Goal: Transaction & Acquisition: Purchase product/service

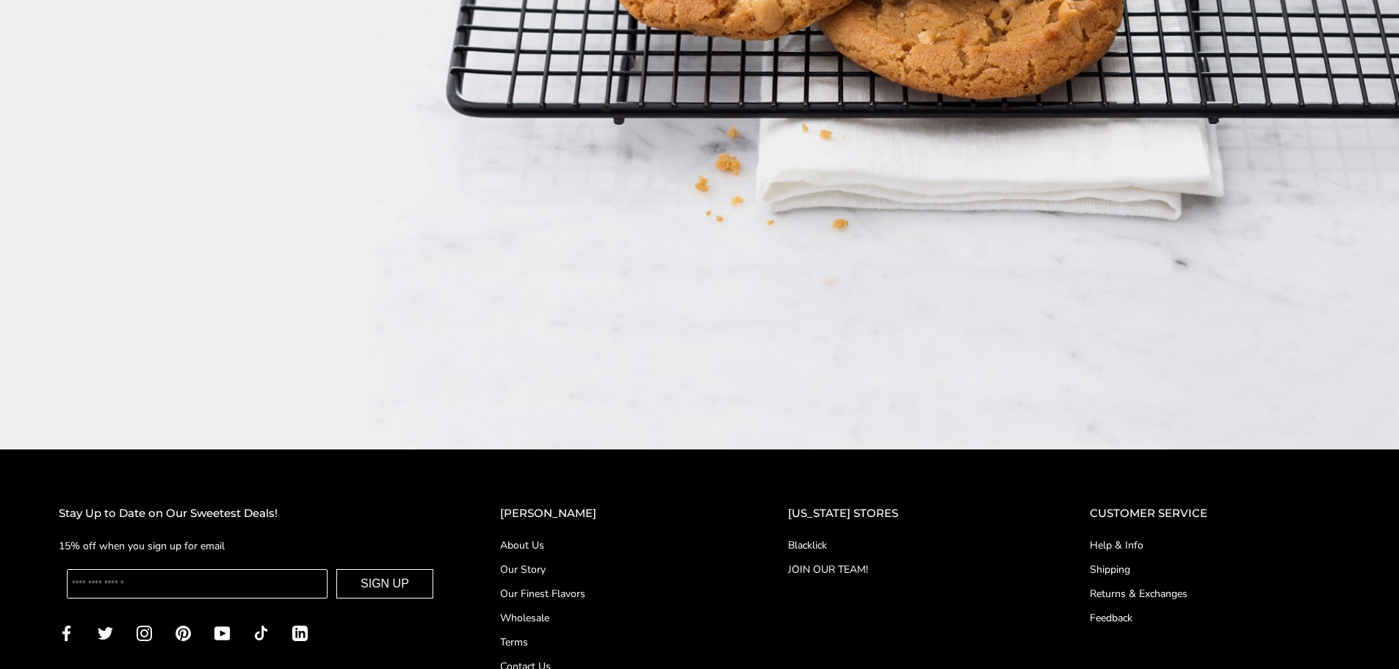
scroll to position [2673, 0]
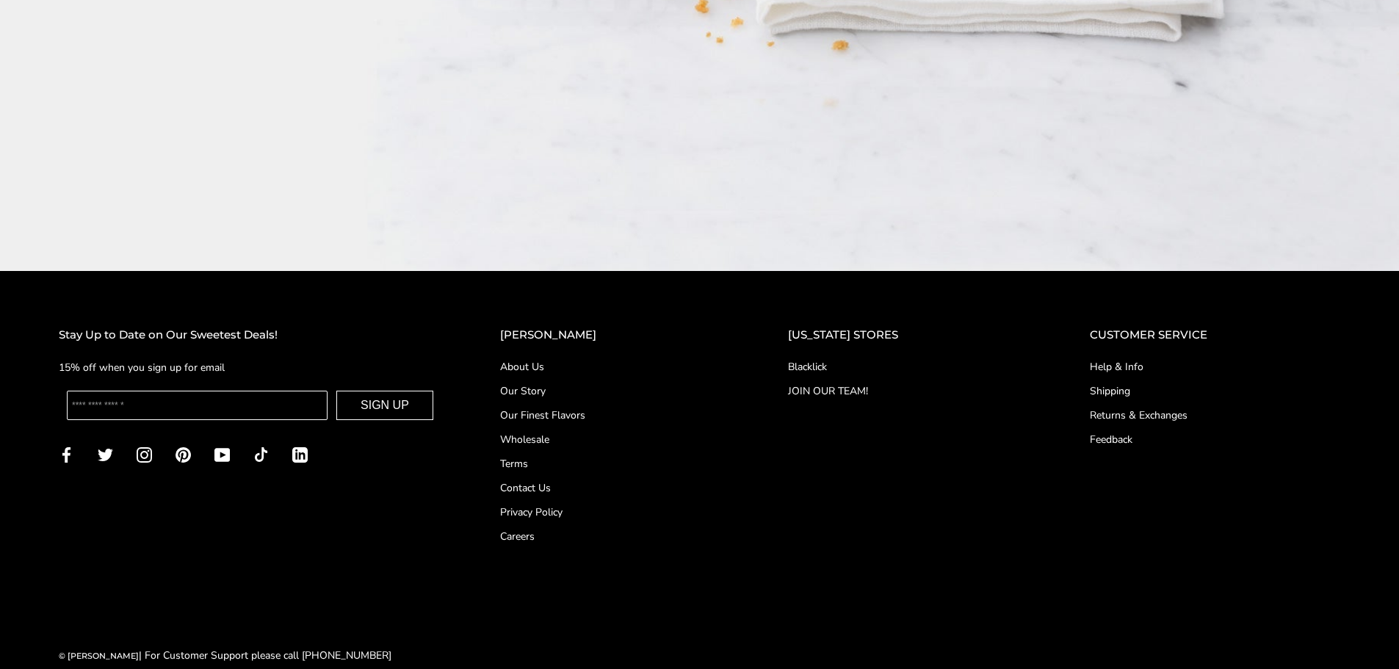
click at [551, 529] on link "Careers" at bounding box center [614, 536] width 229 height 15
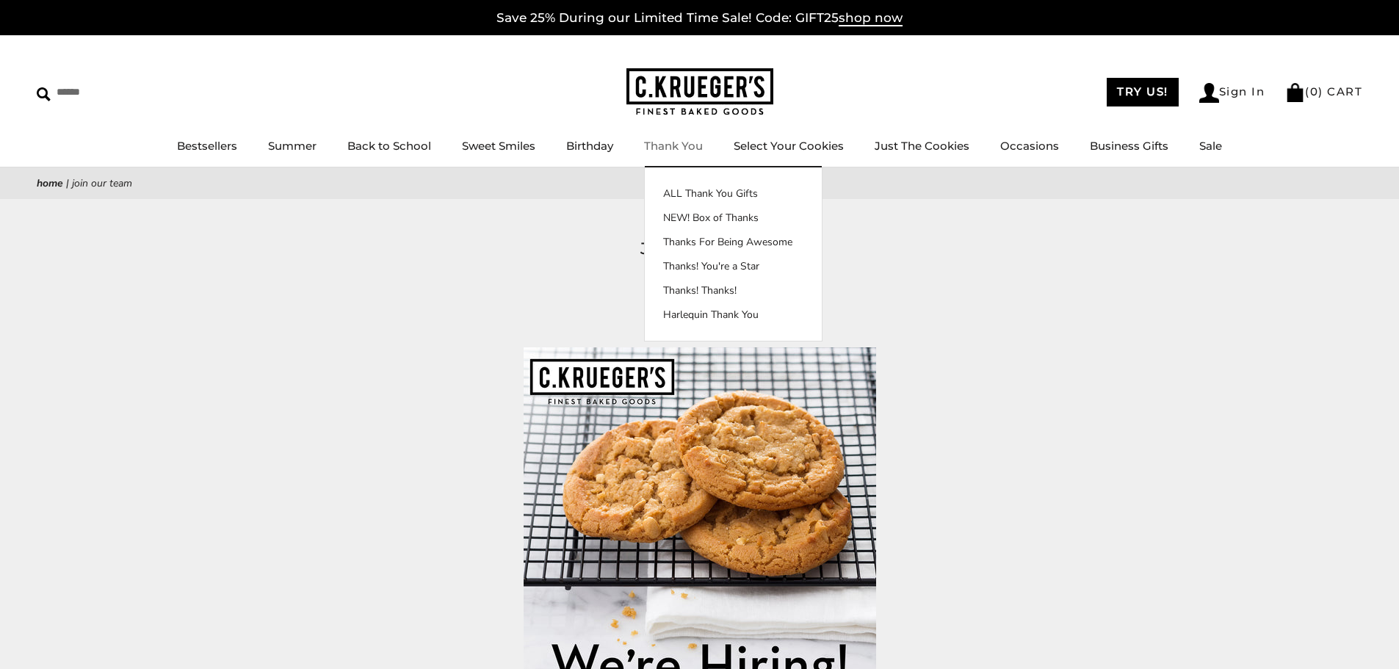
click at [667, 145] on link "Thank You" at bounding box center [673, 146] width 59 height 14
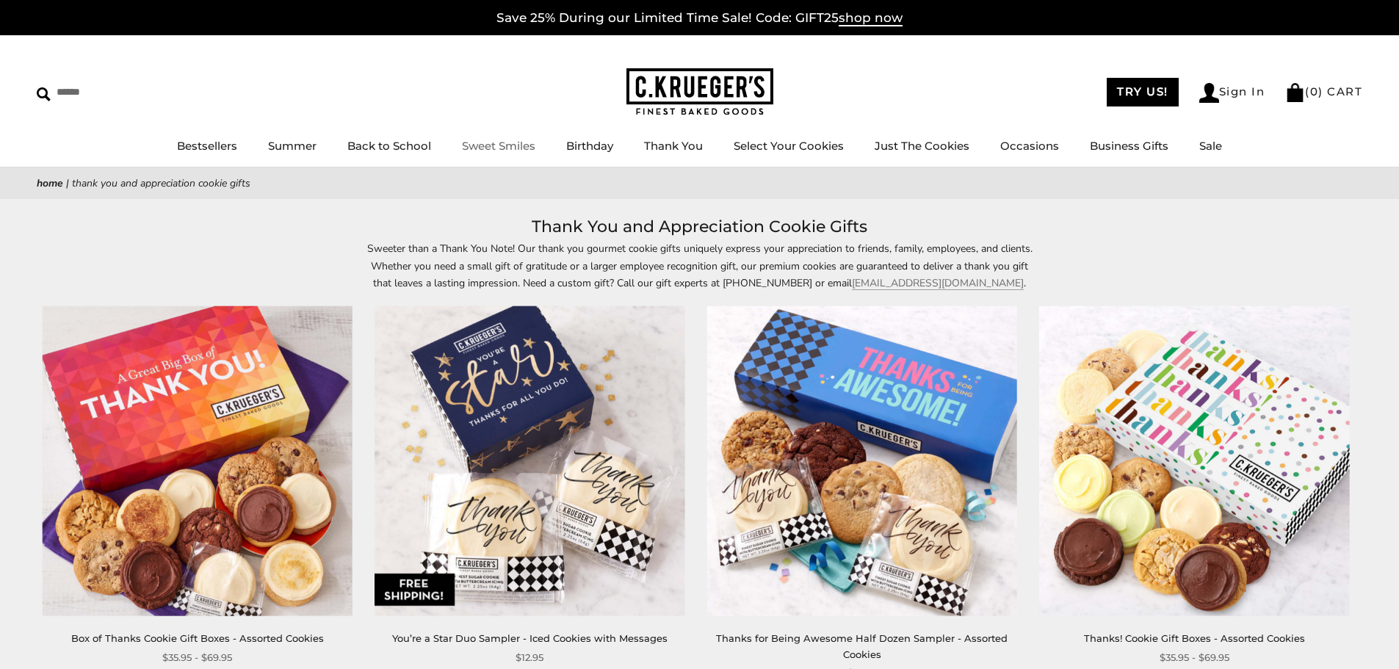
click at [505, 143] on link "Sweet Smiles" at bounding box center [498, 146] width 73 height 14
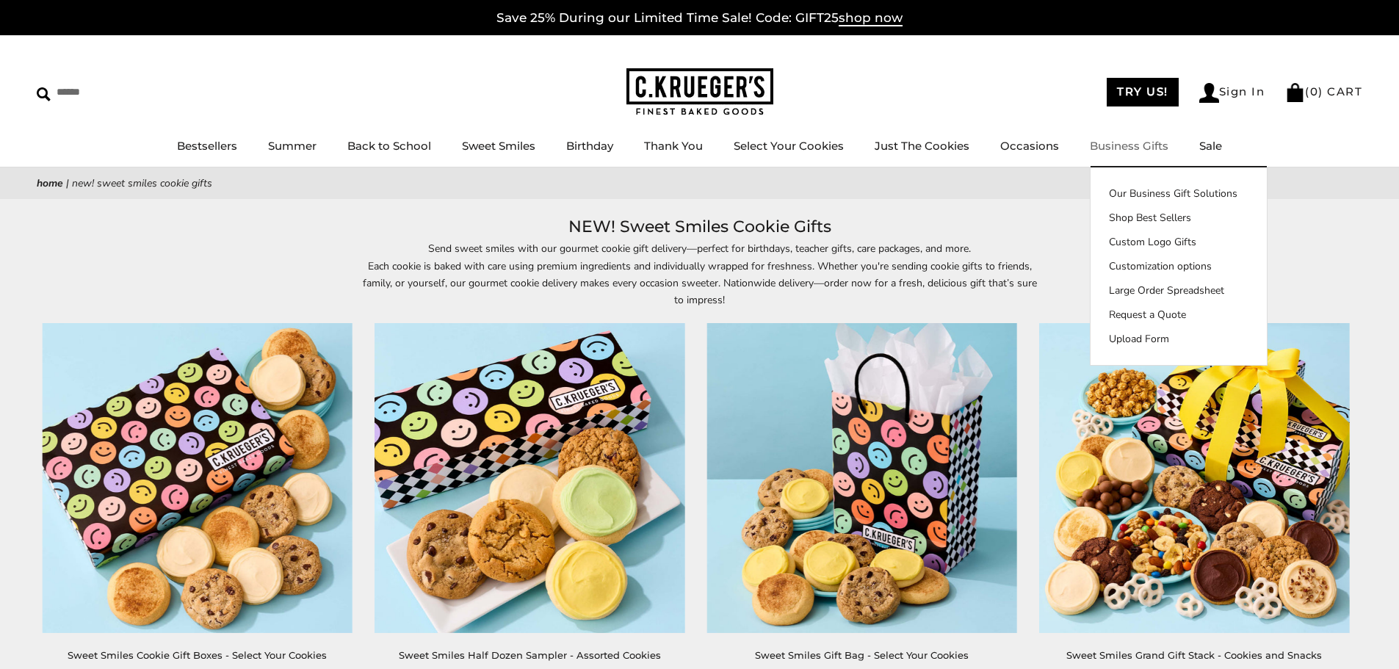
click at [1126, 142] on link "Business Gifts" at bounding box center [1129, 146] width 79 height 14
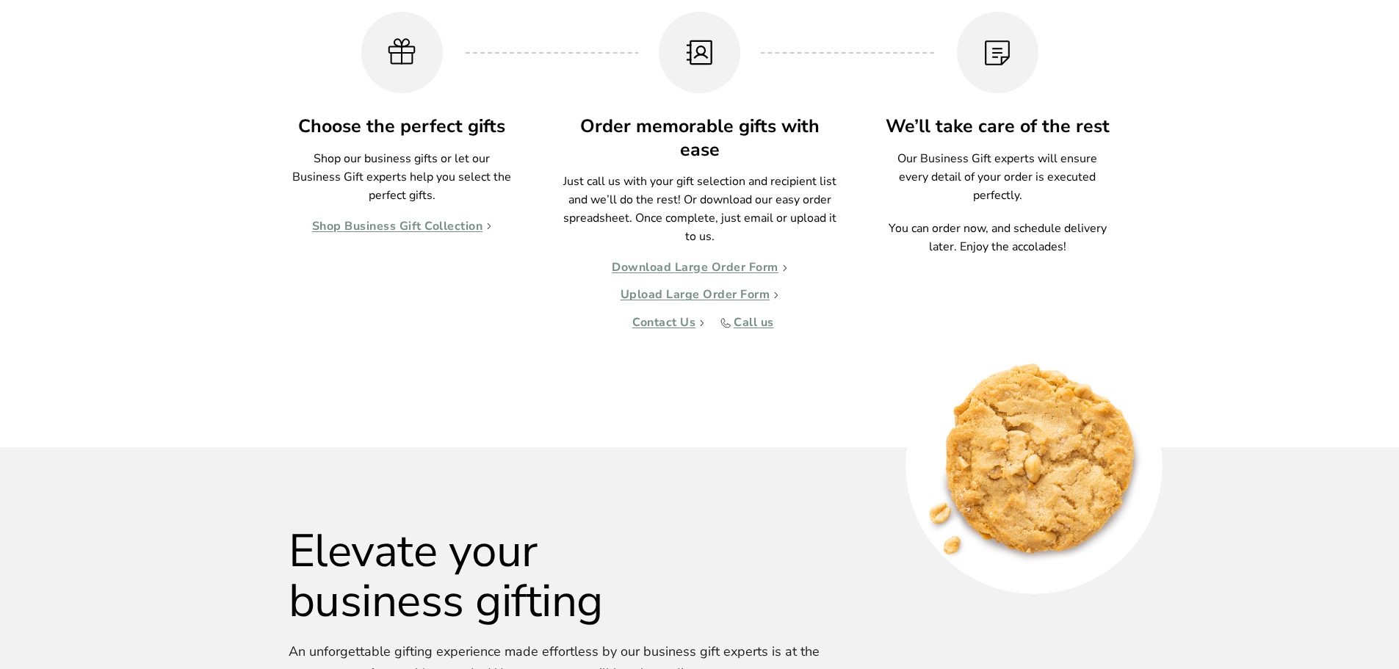
scroll to position [1469, 0]
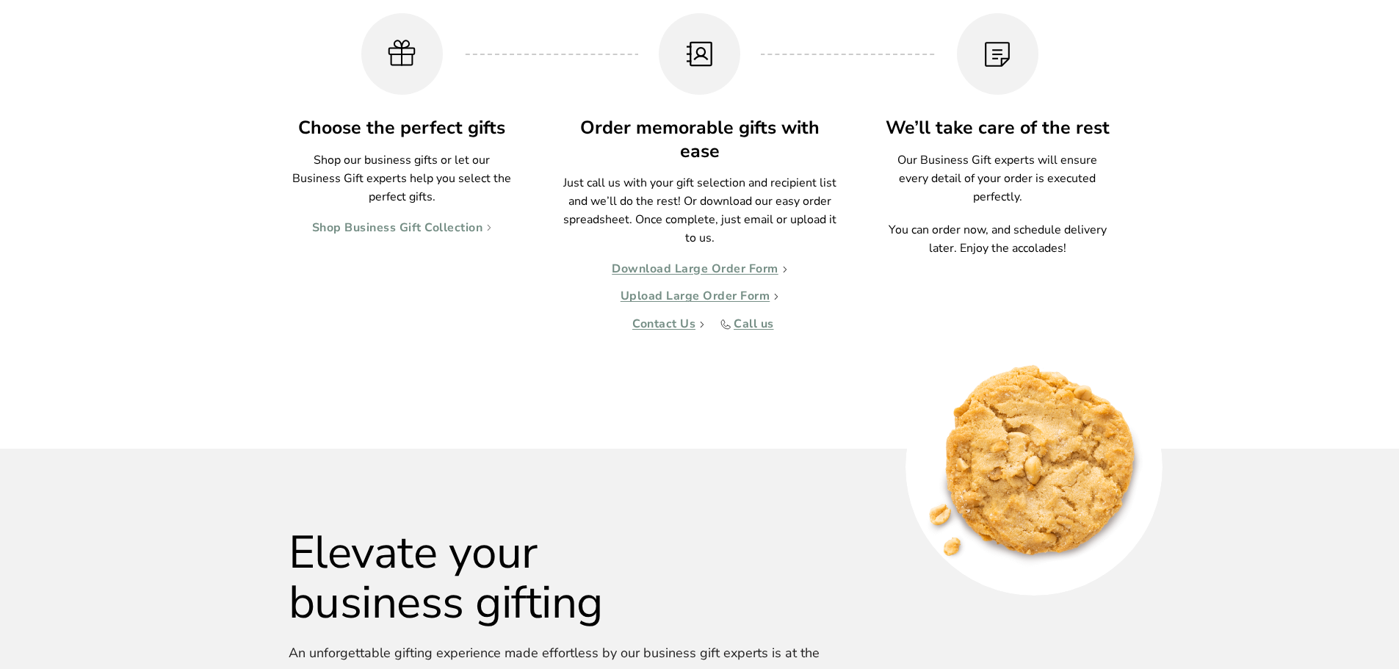
click at [394, 228] on link "Shop Business Gift Collection" at bounding box center [402, 228] width 180 height 15
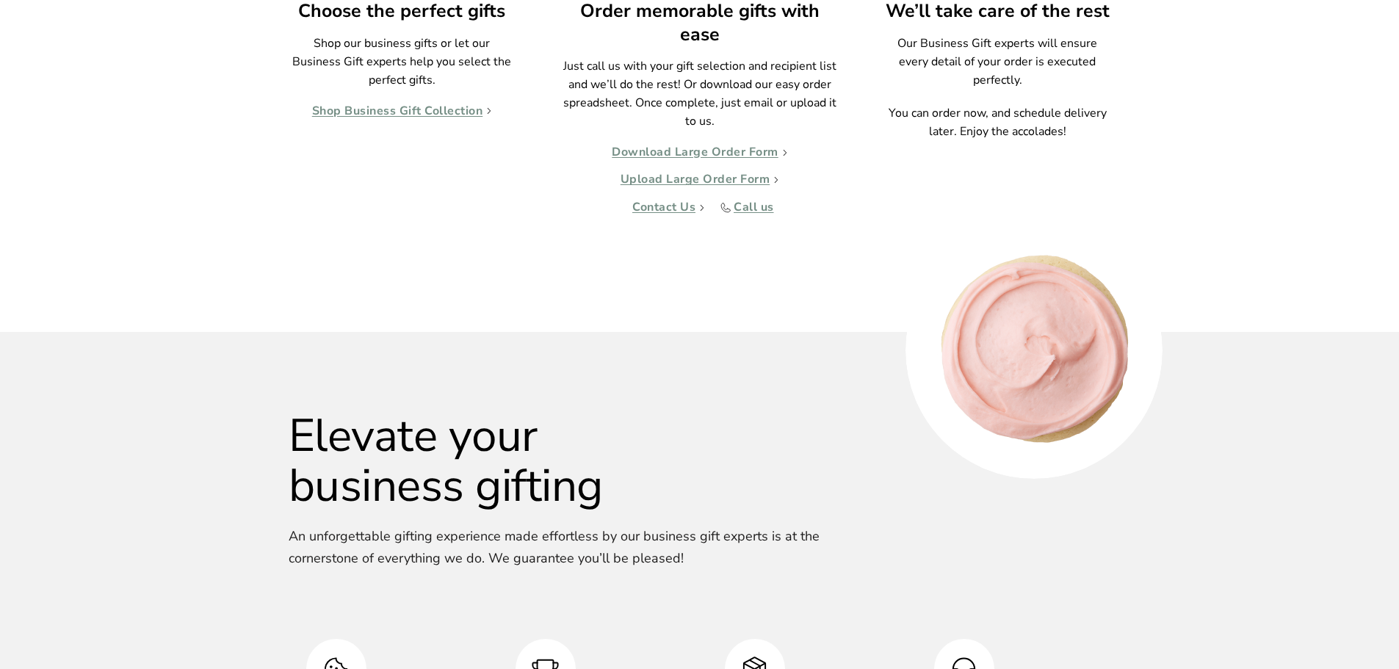
scroll to position [1836, 0]
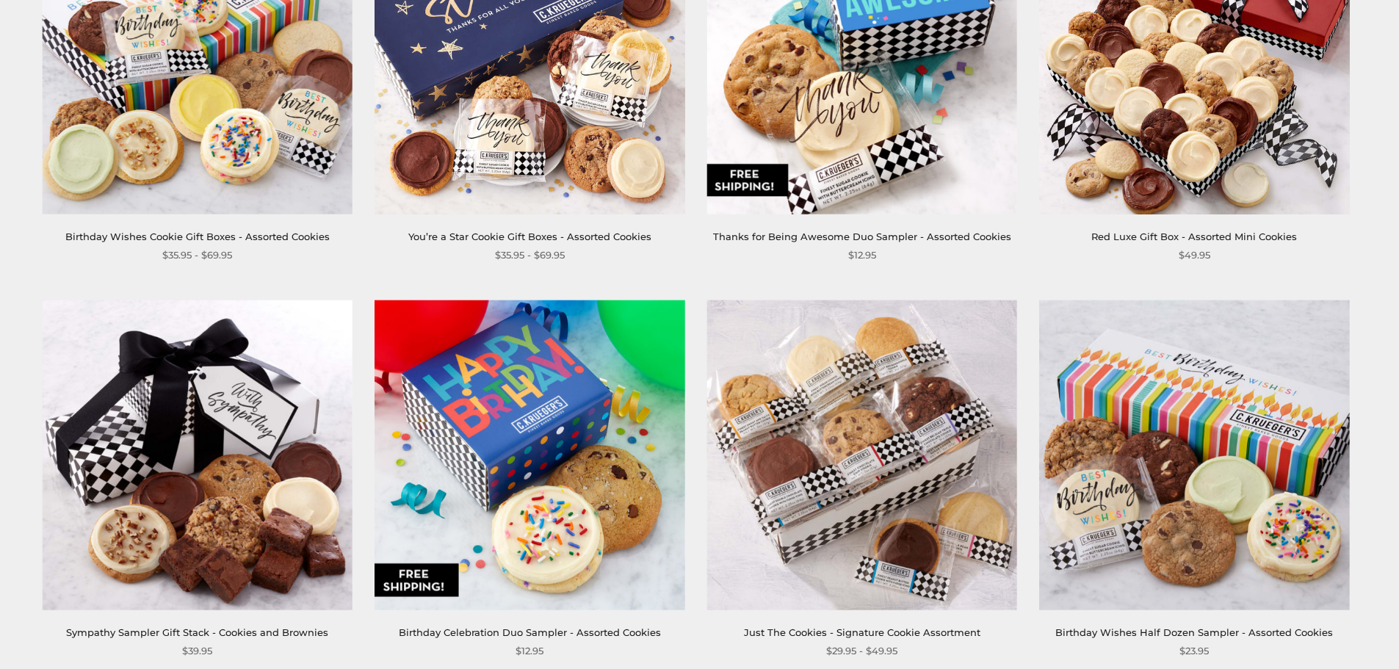
scroll to position [2129, 0]
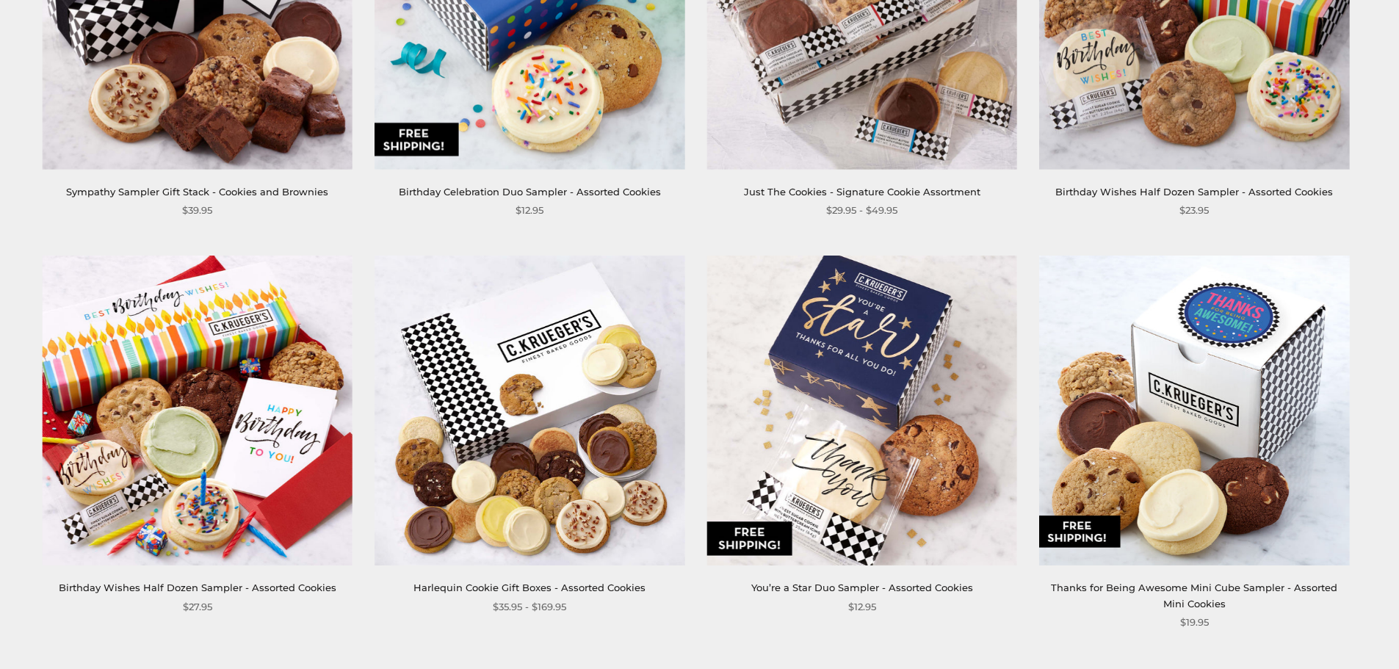
click at [821, 478] on img at bounding box center [862, 411] width 310 height 310
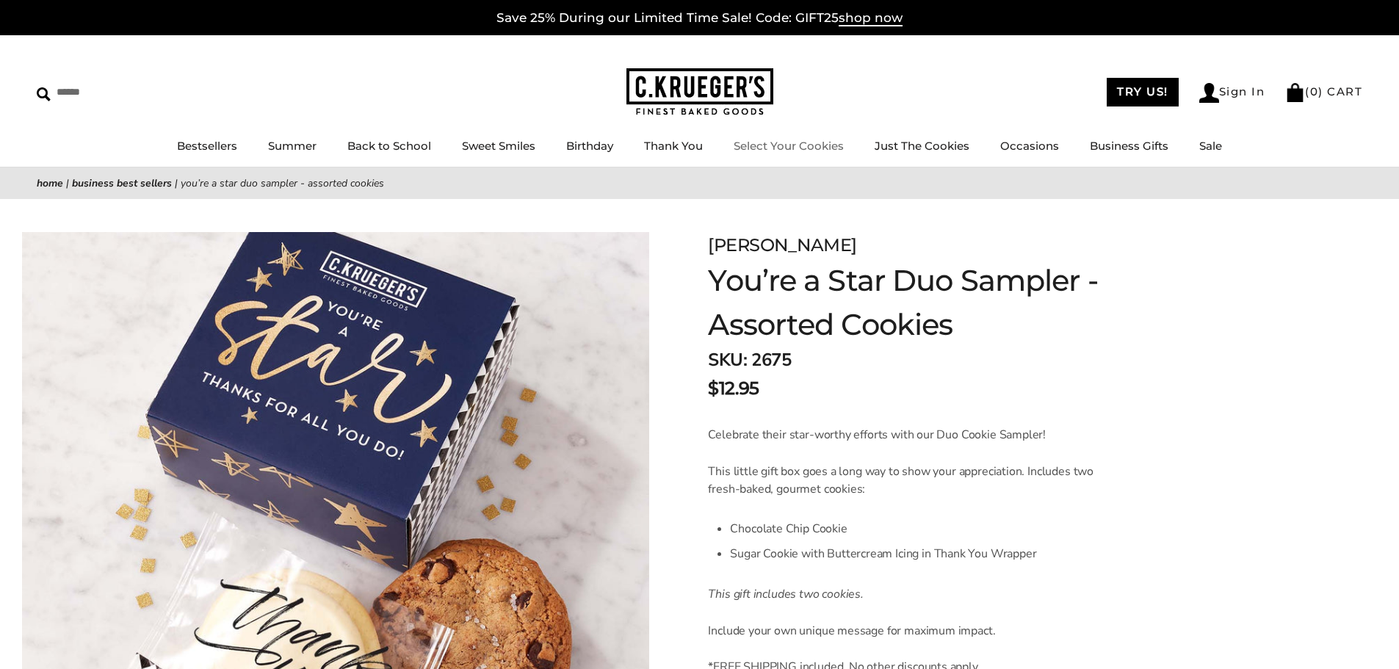
click at [785, 143] on link "Select Your Cookies" at bounding box center [789, 146] width 110 height 14
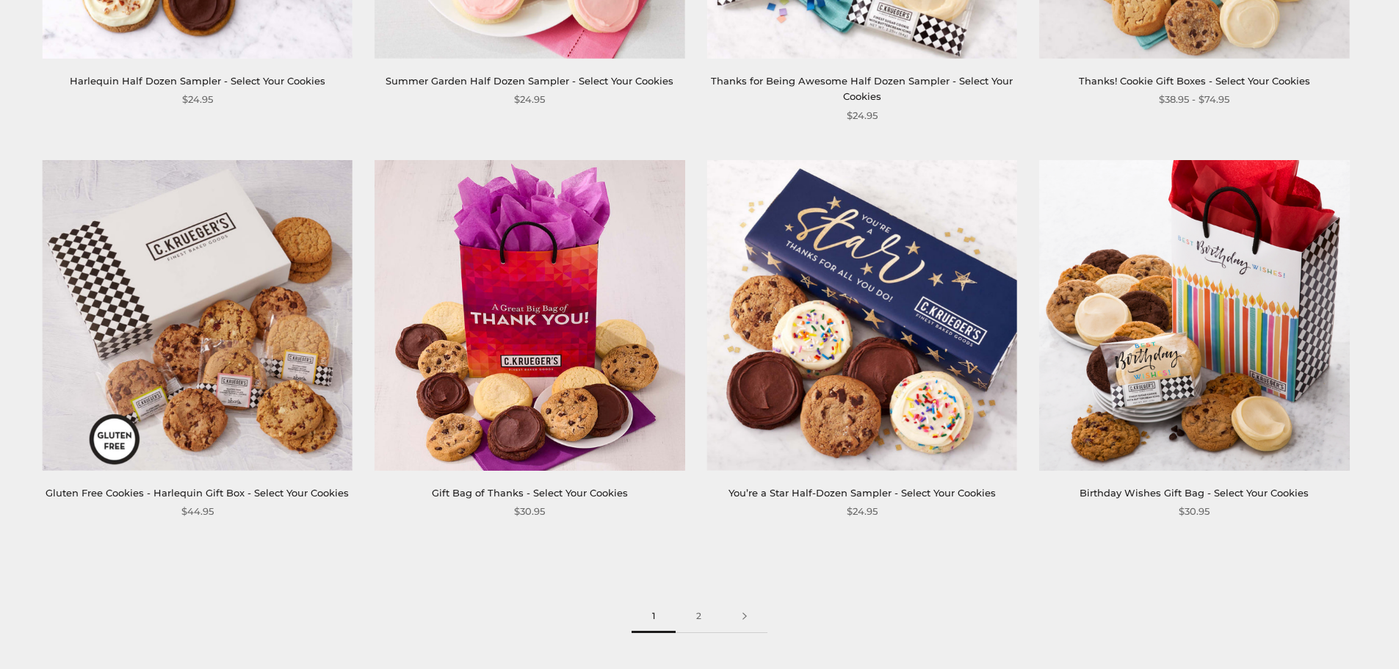
scroll to position [2350, 0]
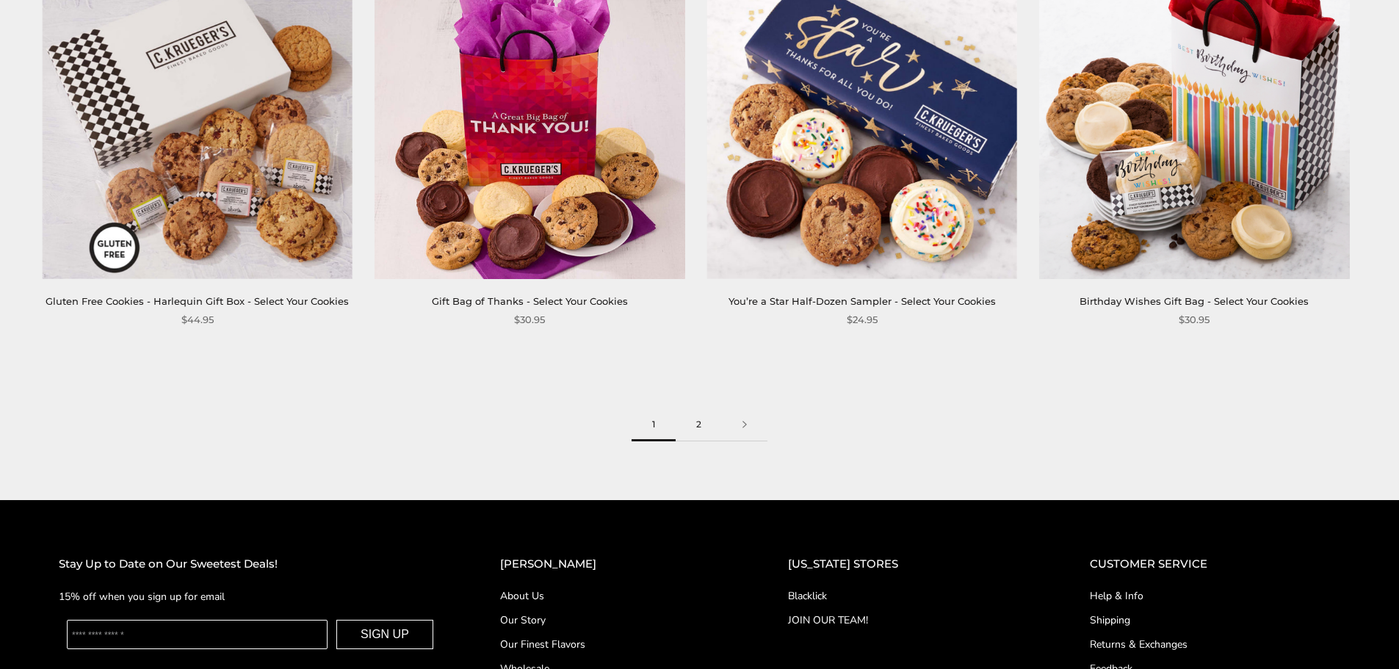
click at [697, 424] on link "2" at bounding box center [699, 424] width 46 height 33
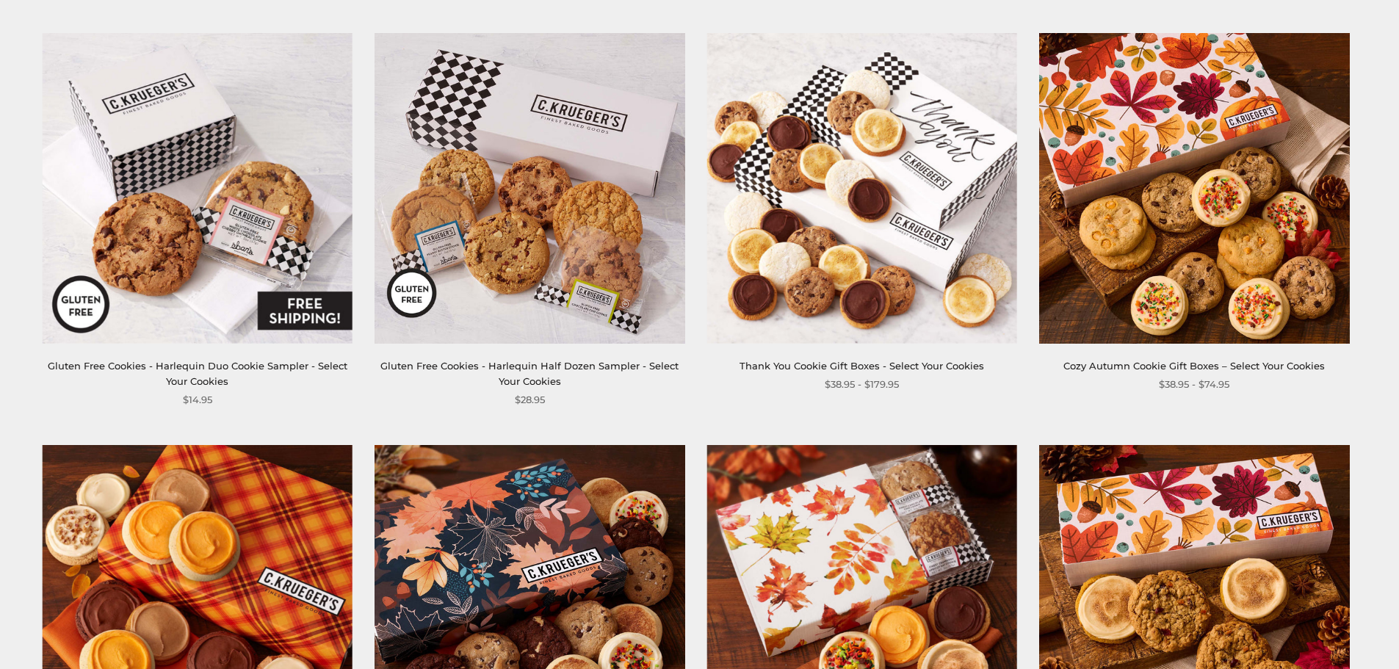
scroll to position [294, 0]
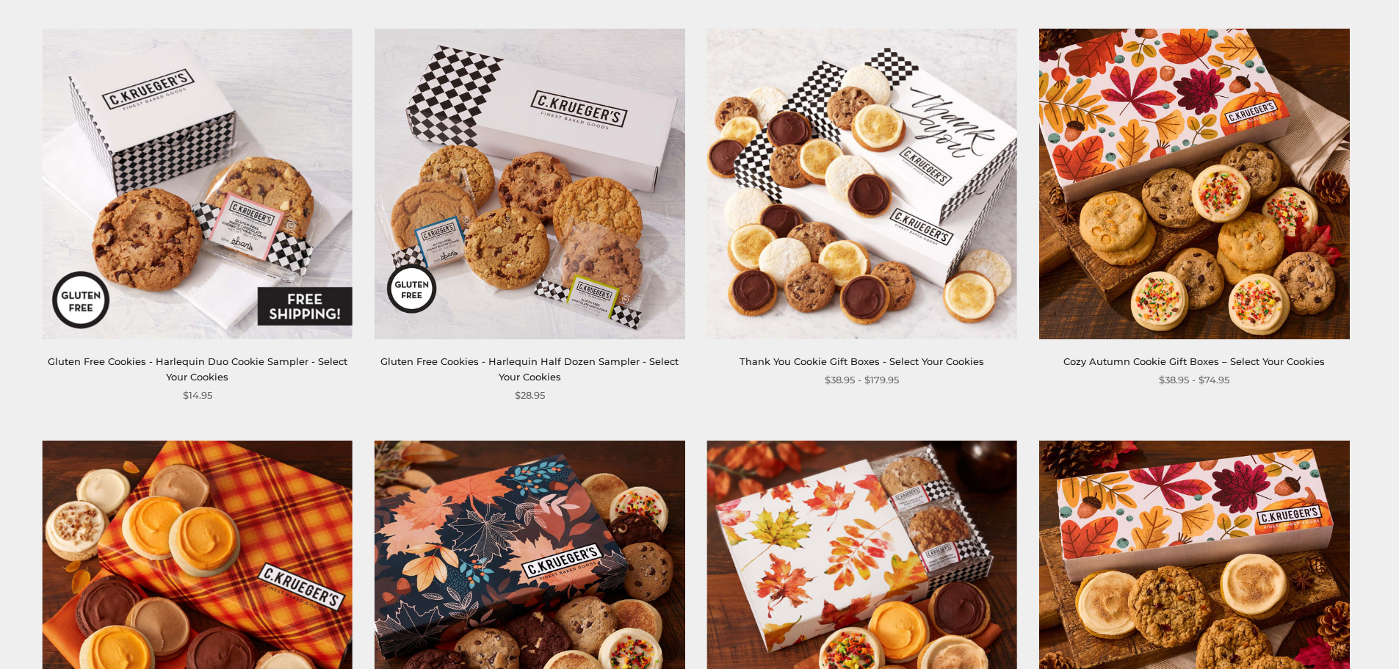
click at [176, 220] on img at bounding box center [198, 184] width 310 height 310
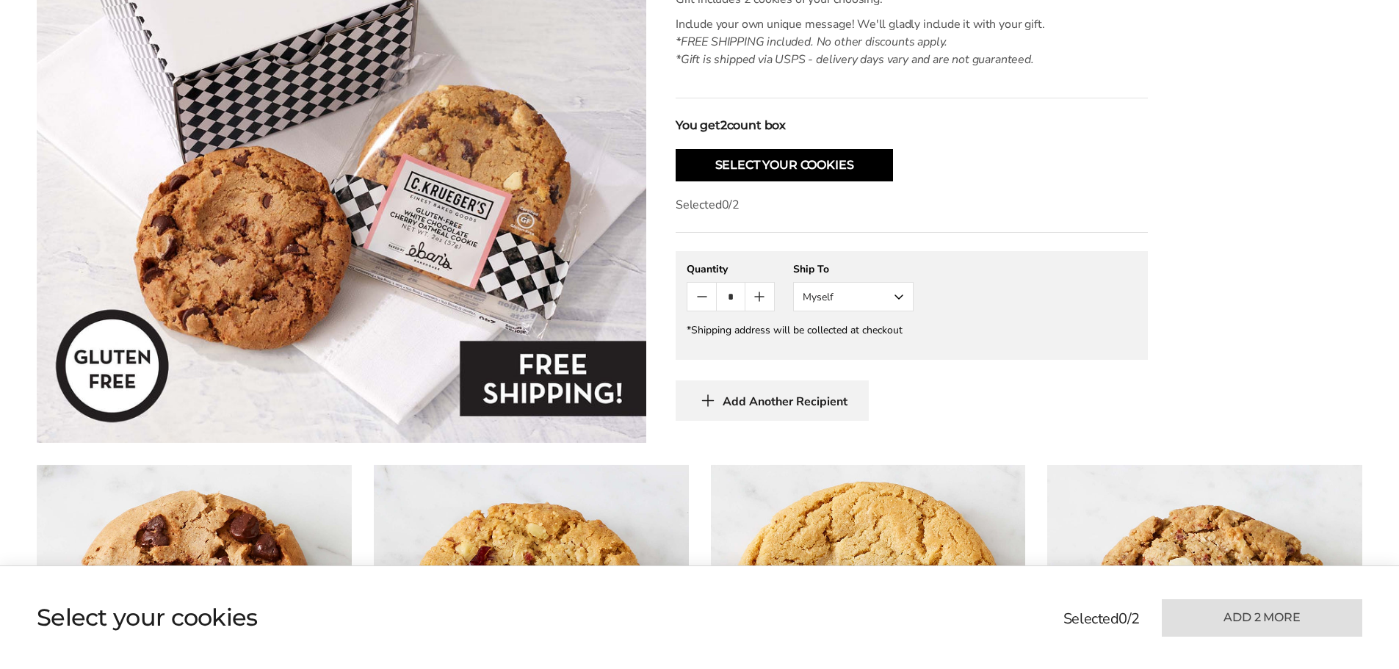
scroll to position [220, 0]
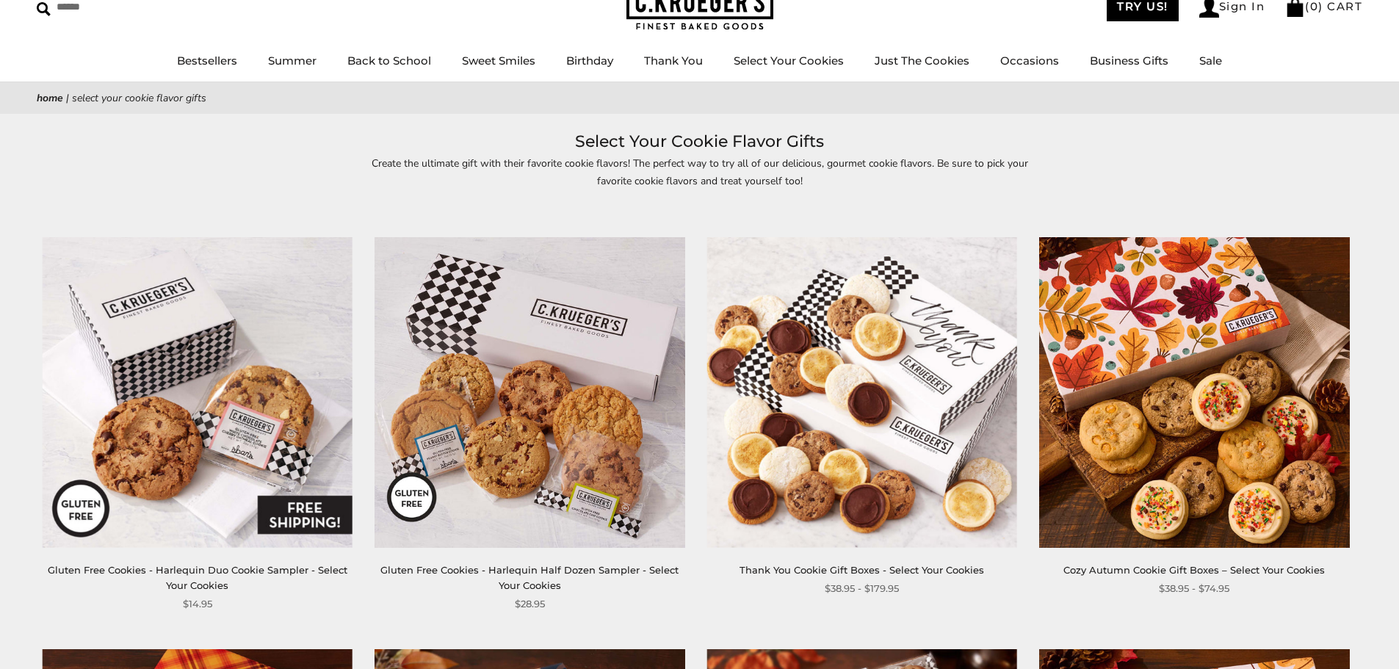
scroll to position [367, 0]
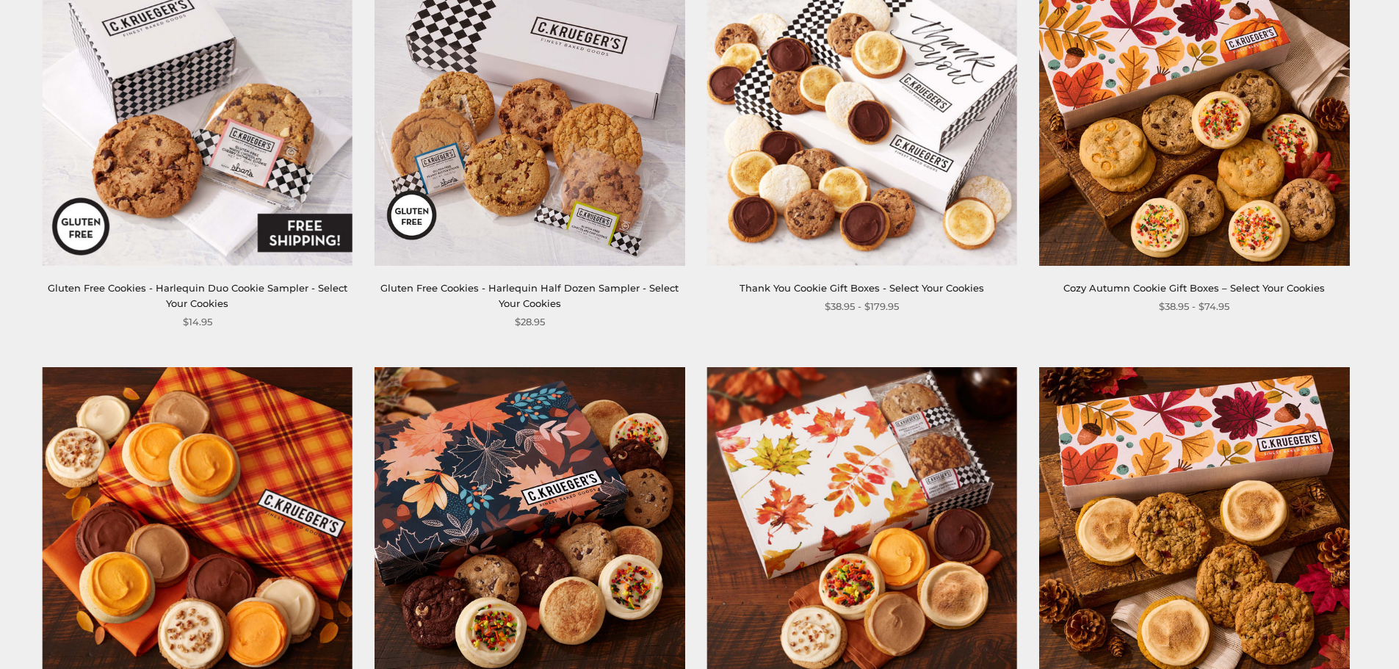
click at [854, 152] on img at bounding box center [862, 110] width 310 height 310
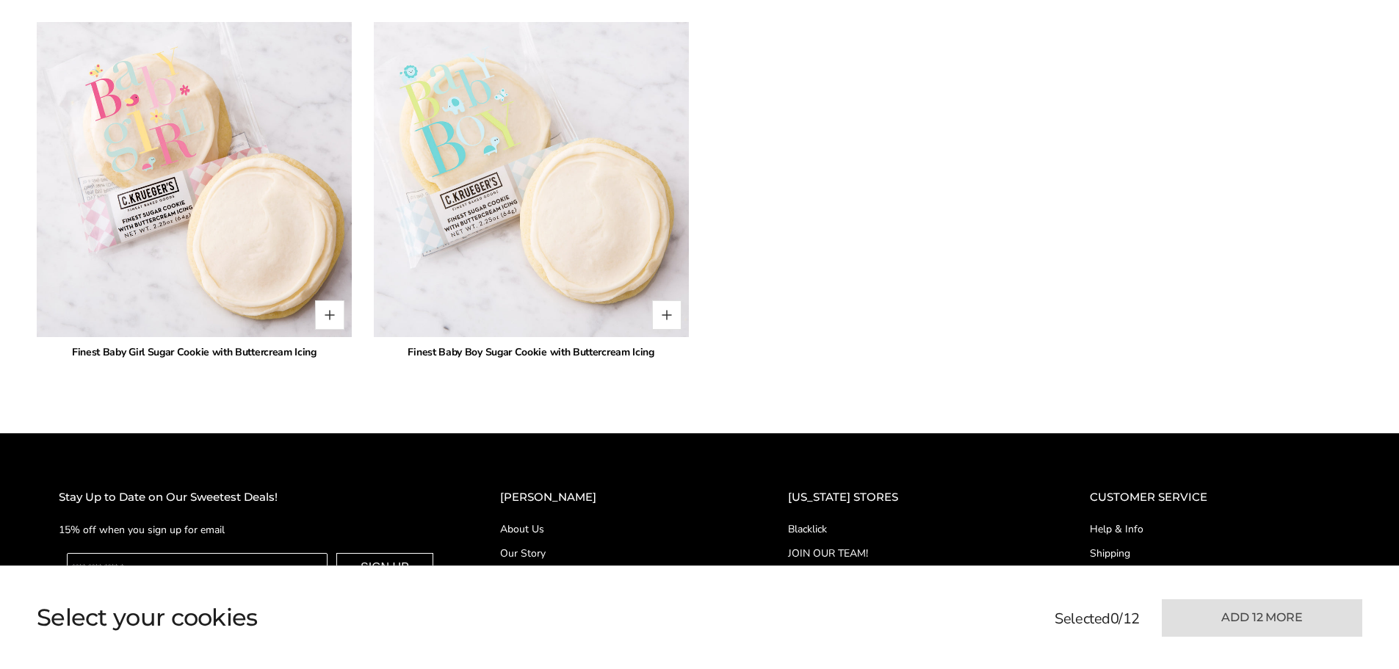
scroll to position [4039, 0]
